Goal: Information Seeking & Learning: Learn about a topic

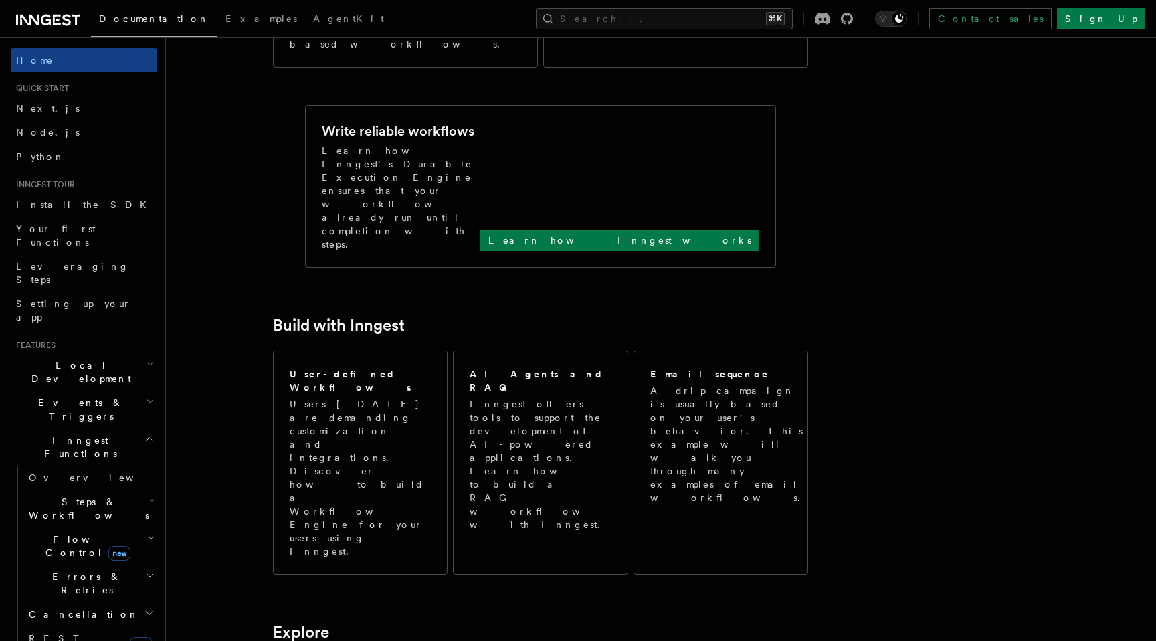
scroll to position [630, 0]
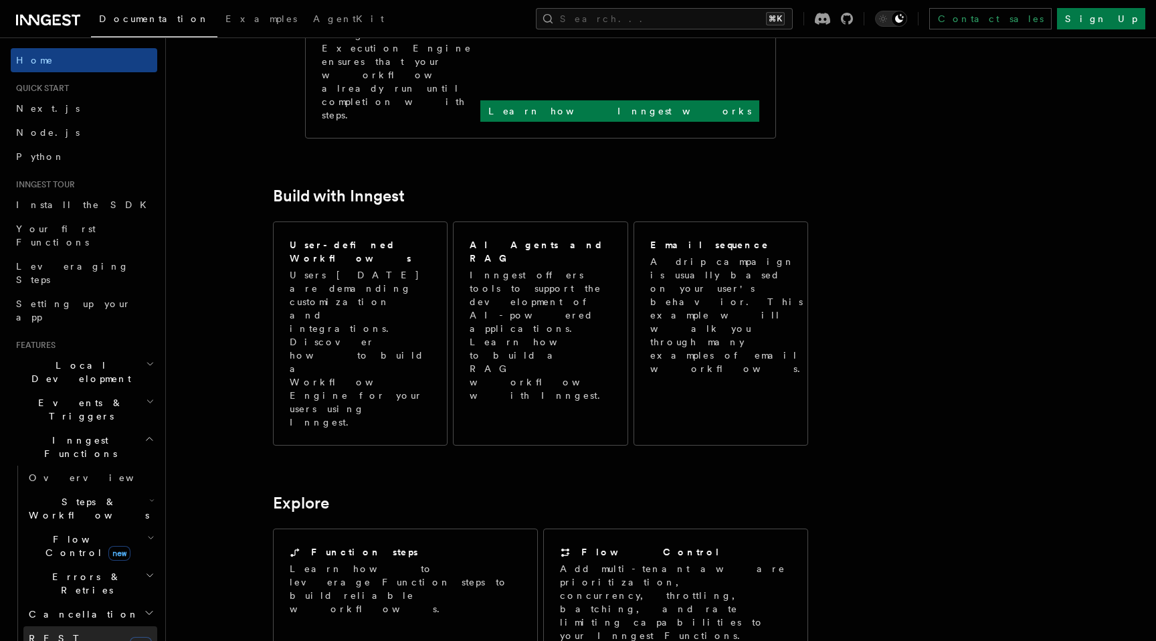
click at [107, 626] on link "REST Endpoints new" at bounding box center [90, 644] width 134 height 37
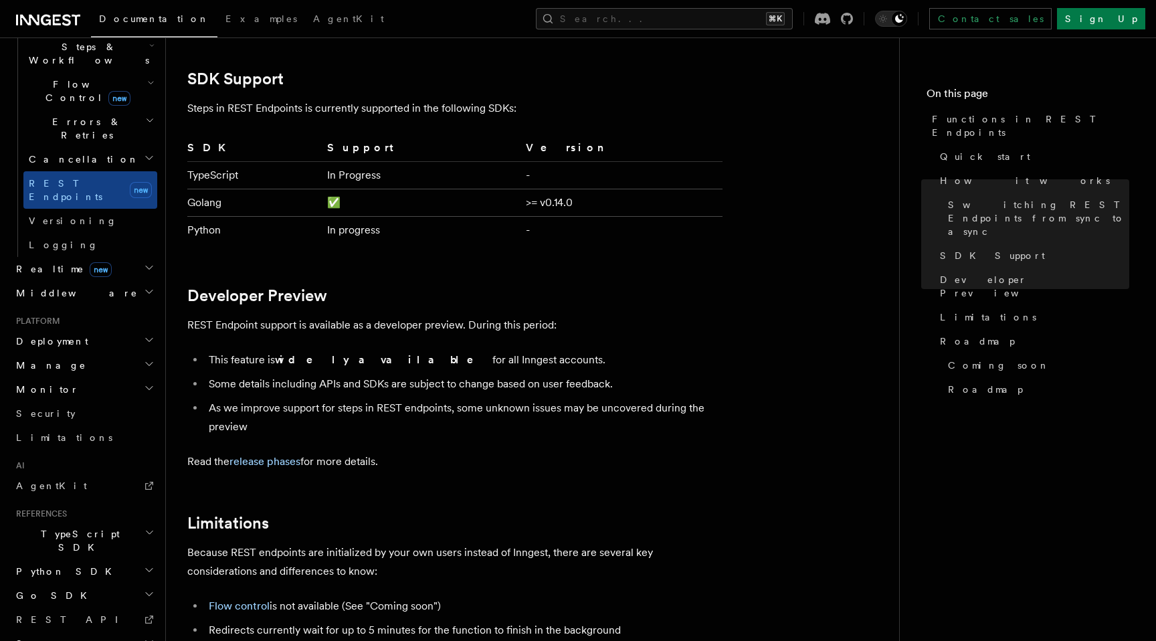
scroll to position [456, 0]
click at [49, 613] on span "REST API" at bounding box center [73, 618] width 114 height 11
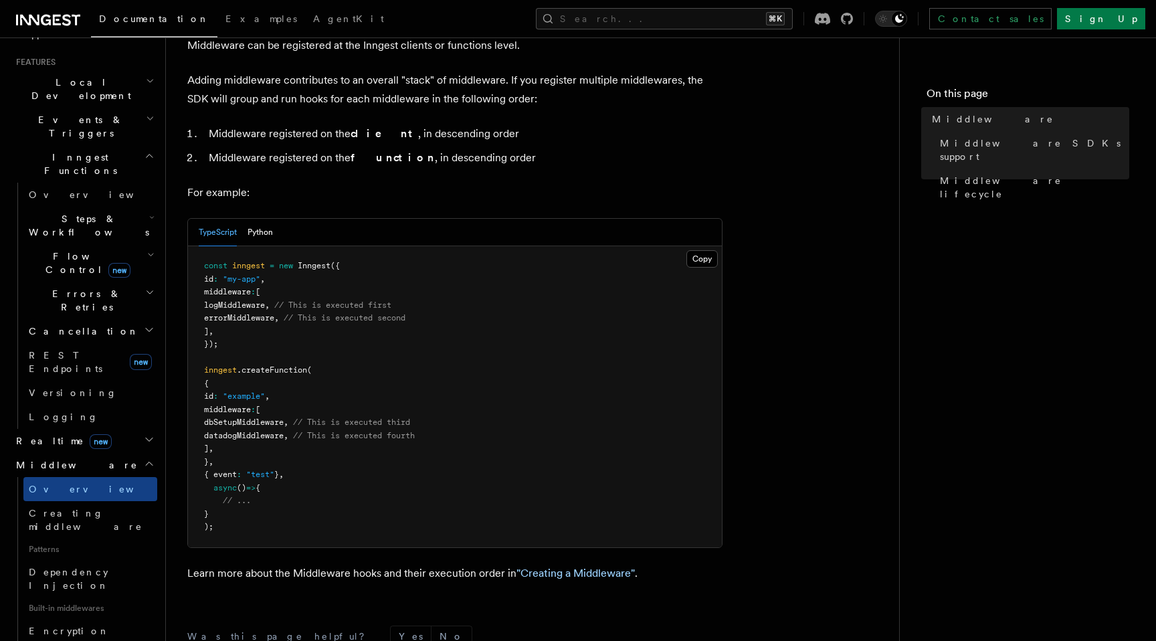
scroll to position [696, 0]
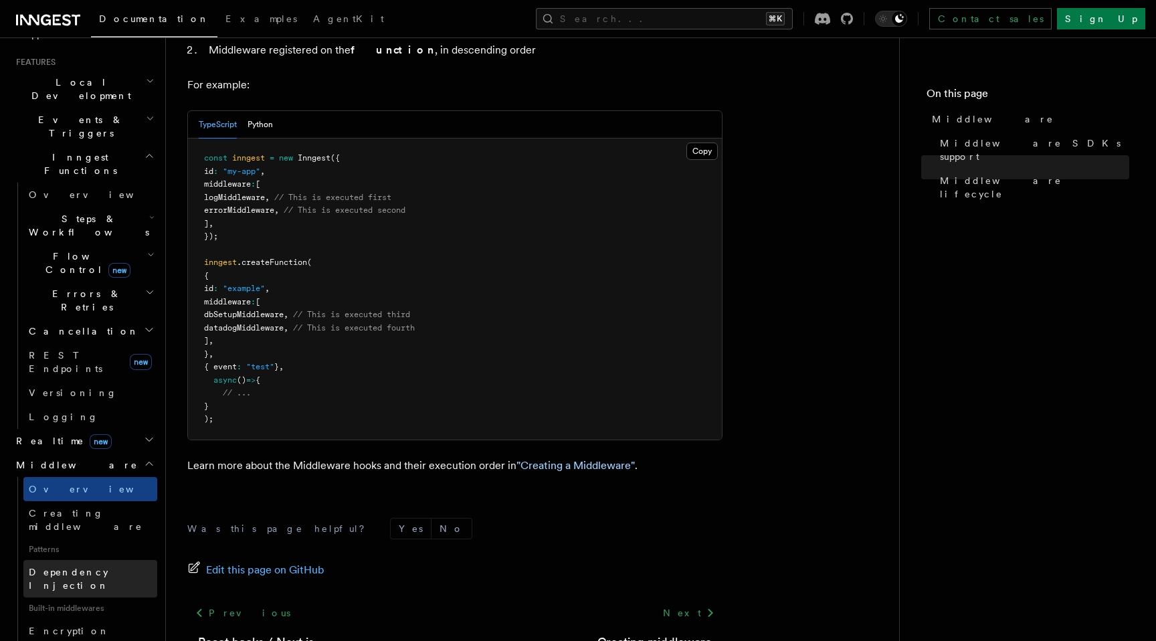
click at [94, 566] on span "Dependency Injection" at bounding box center [69, 578] width 80 height 24
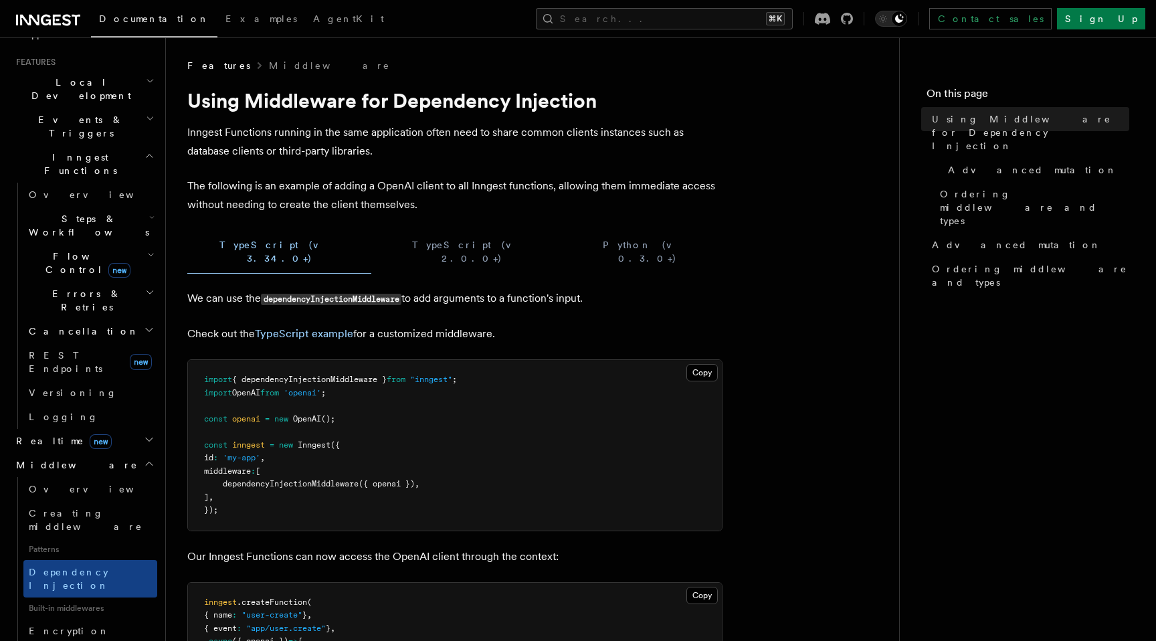
click at [76, 510] on div "Home Quick start Next.js Node.js Python Inngest tour Install the SDK Your first…" at bounding box center [84, 466] width 146 height 1402
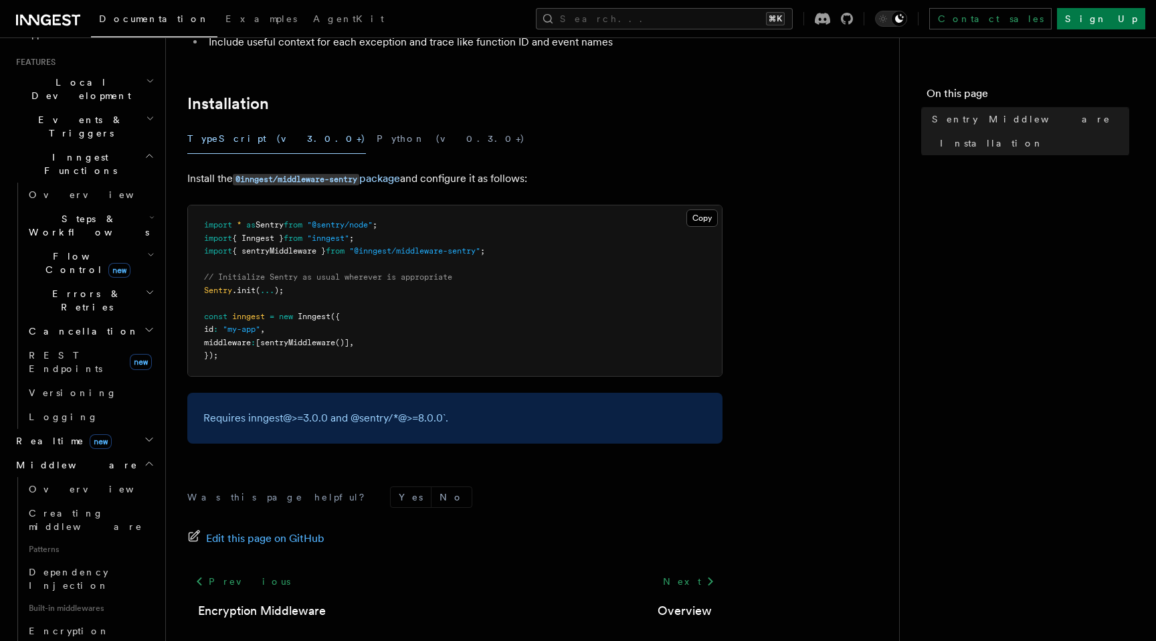
scroll to position [241, 0]
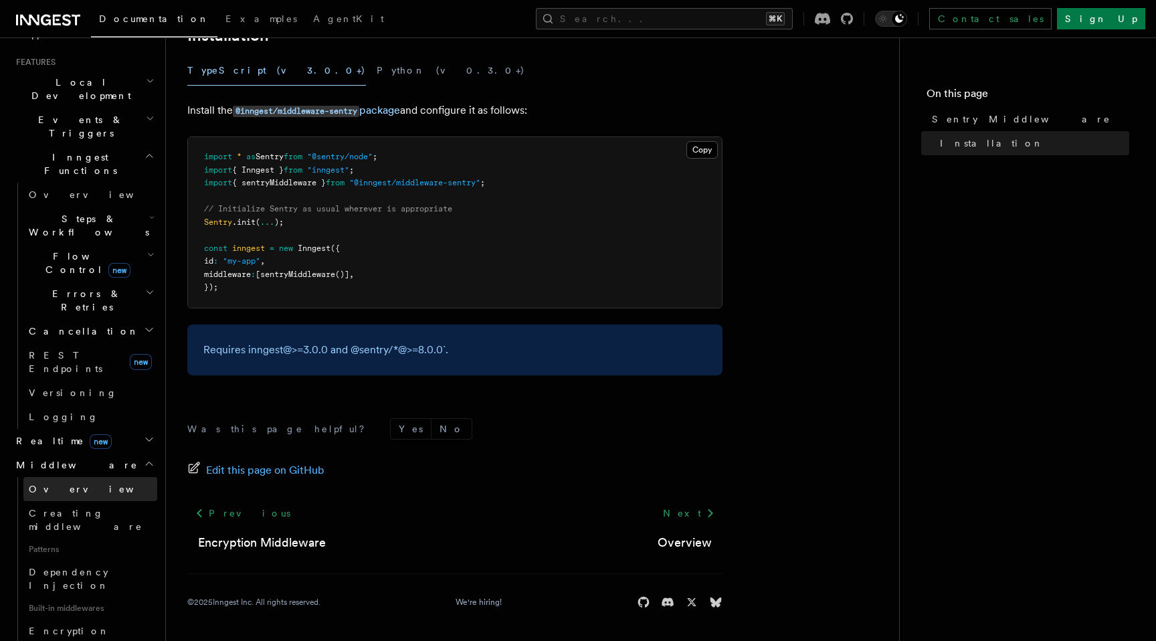
click at [63, 477] on link "Overview" at bounding box center [90, 489] width 134 height 24
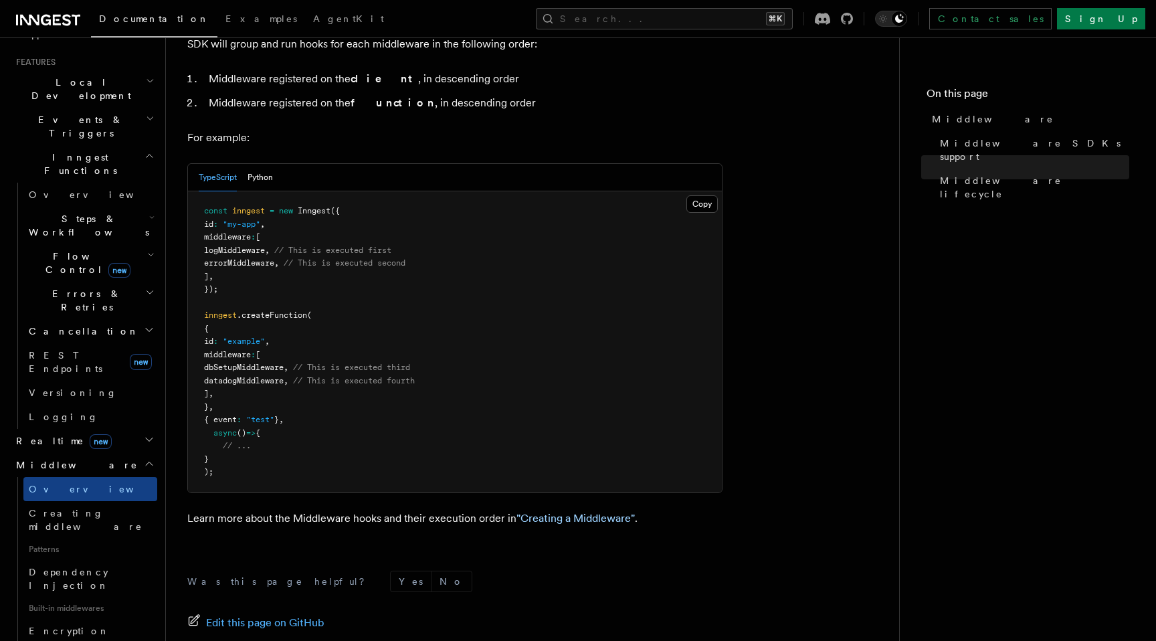
scroll to position [718, 0]
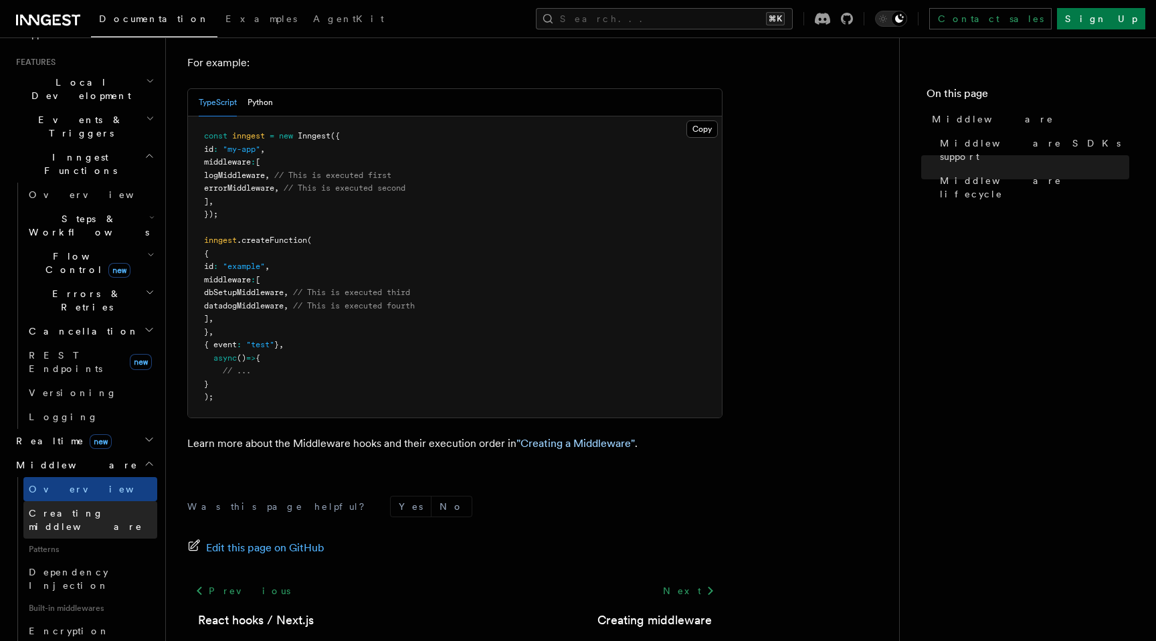
click at [68, 508] on span "Creating middleware" at bounding box center [86, 520] width 114 height 24
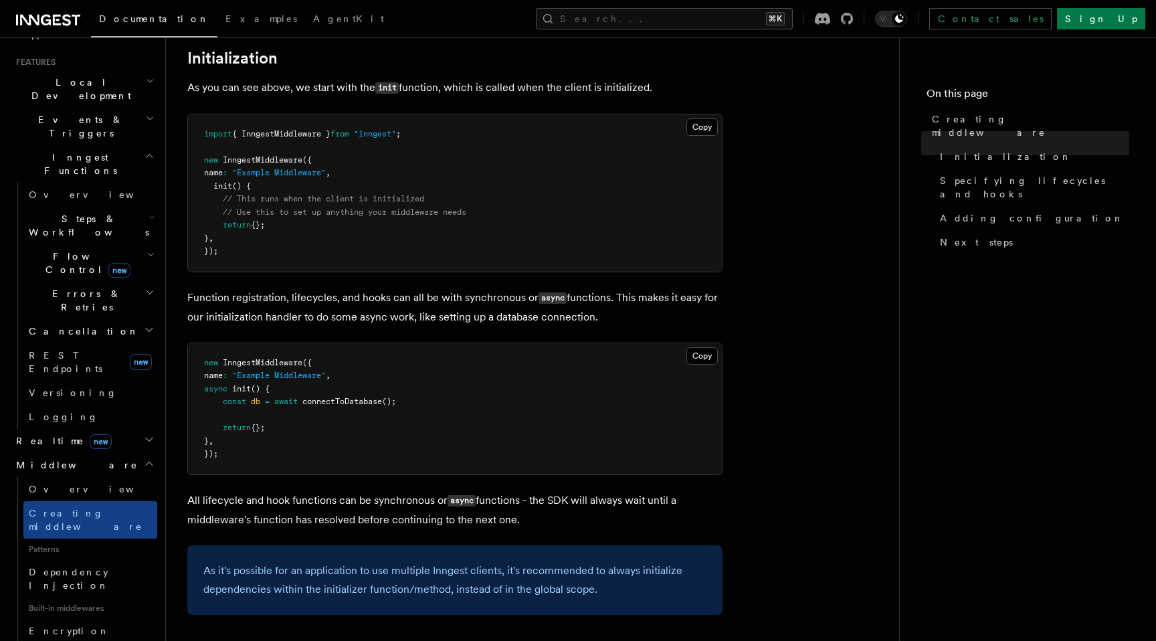
scroll to position [834, 0]
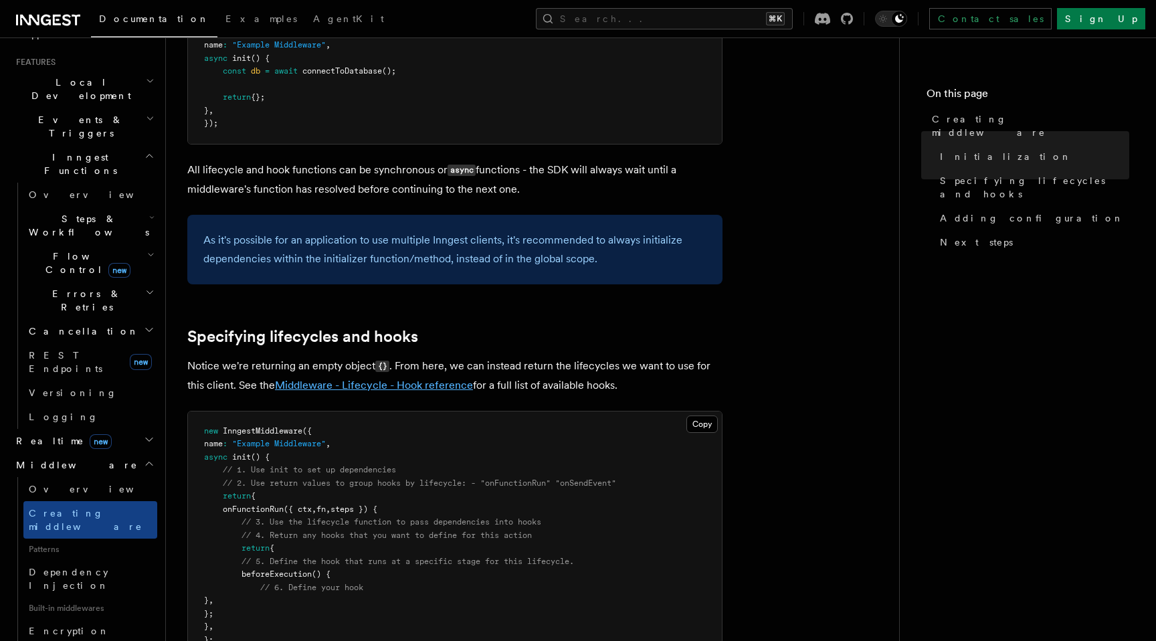
click at [365, 388] on link "Middleware - Lifecycle - Hook reference" at bounding box center [374, 385] width 198 height 13
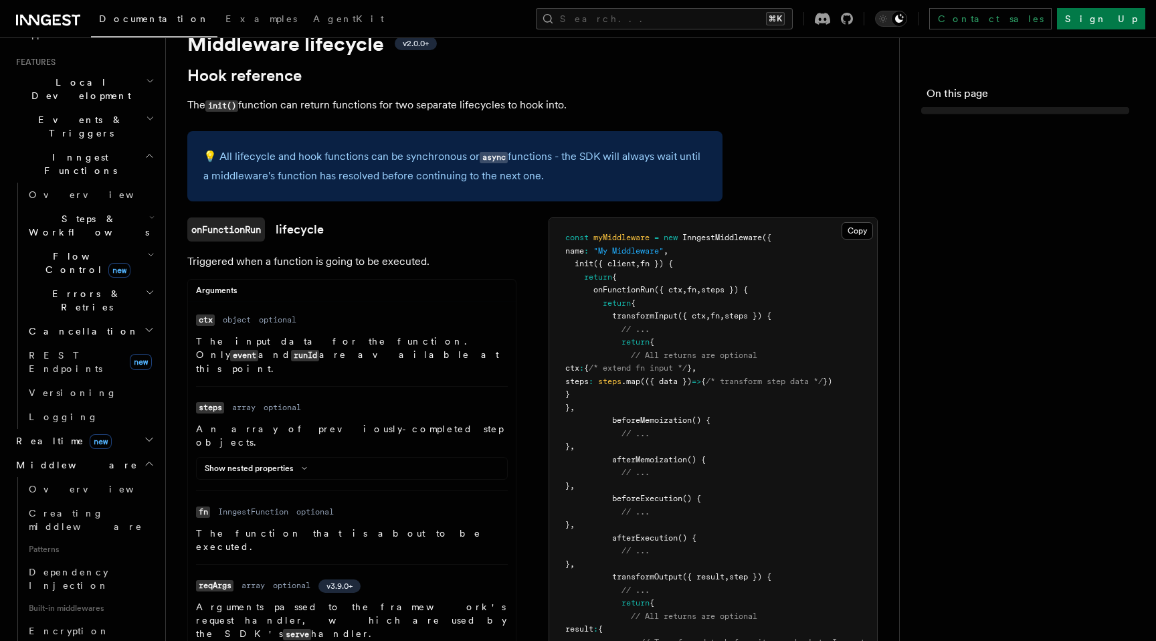
scroll to position [59, 0]
